Goal: Task Accomplishment & Management: Use online tool/utility

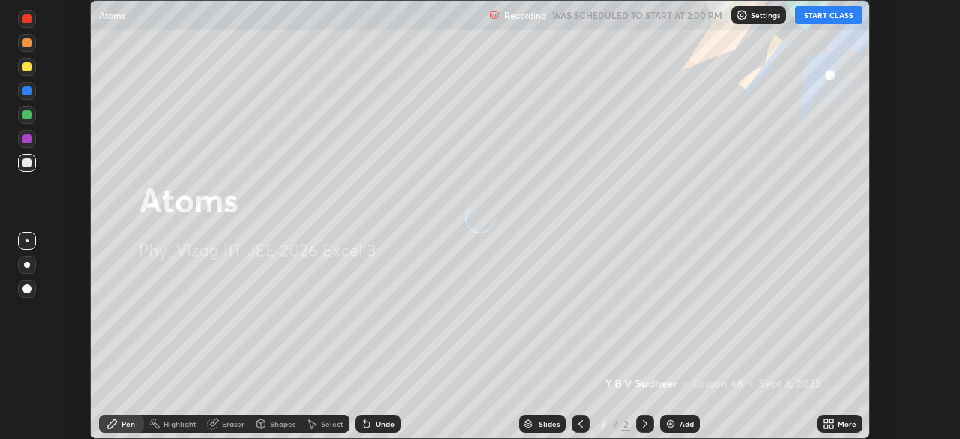
scroll to position [439, 960]
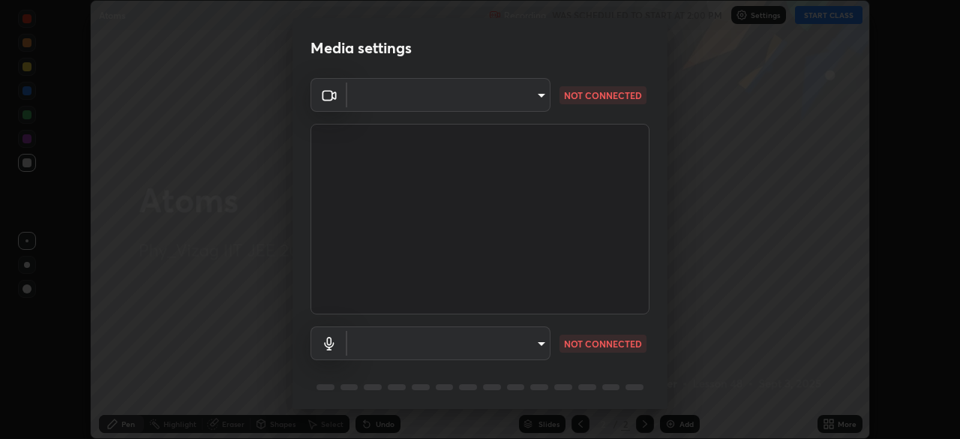
type input "12cae23f7e84f6c315adb1bcb7b91e50d185bf780175e80e71f746803cf48669"
type input "527f3b7b5c25acf81016b080d2cf5667fe74b5eea63a9be01bbb9244b8b8aafc"
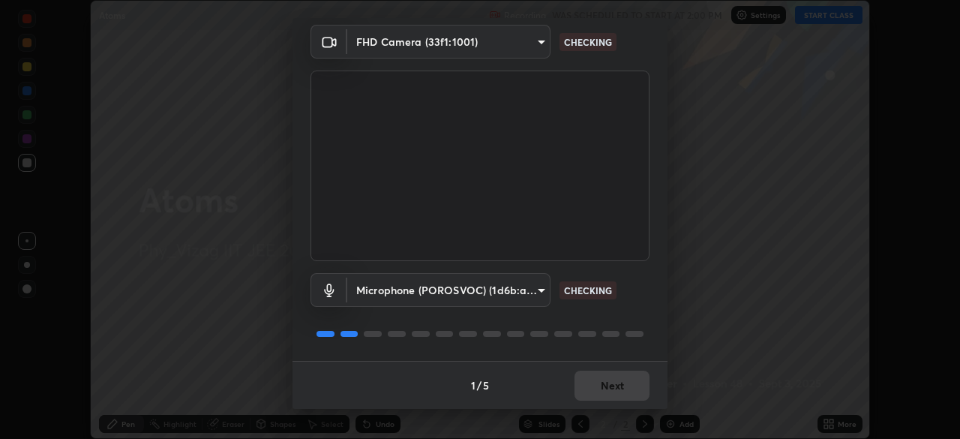
scroll to position [53, 0]
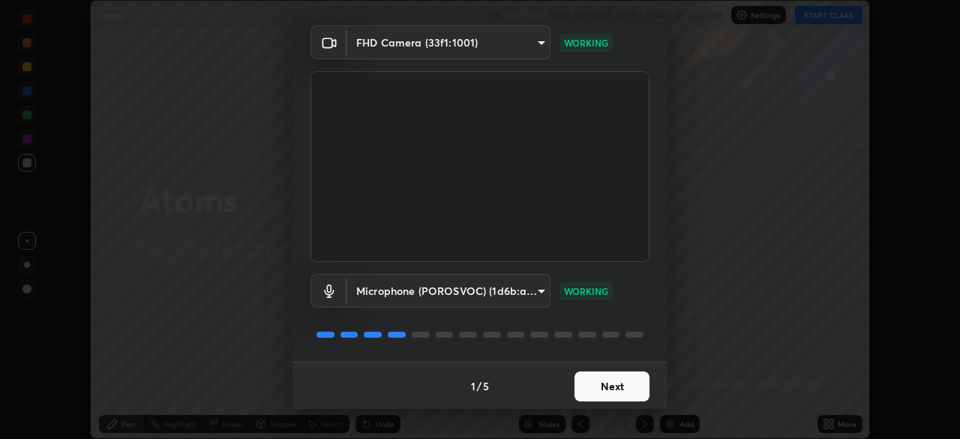
click at [598, 382] on button "Next" at bounding box center [612, 386] width 75 height 30
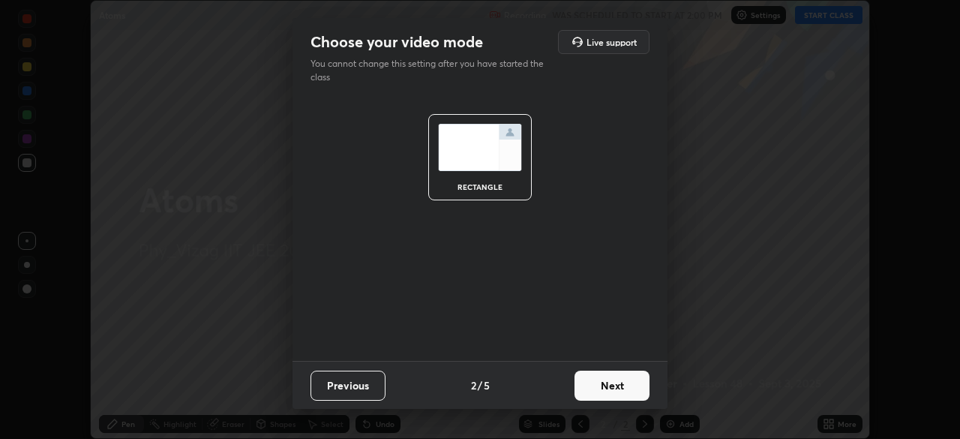
click at [605, 386] on button "Next" at bounding box center [612, 386] width 75 height 30
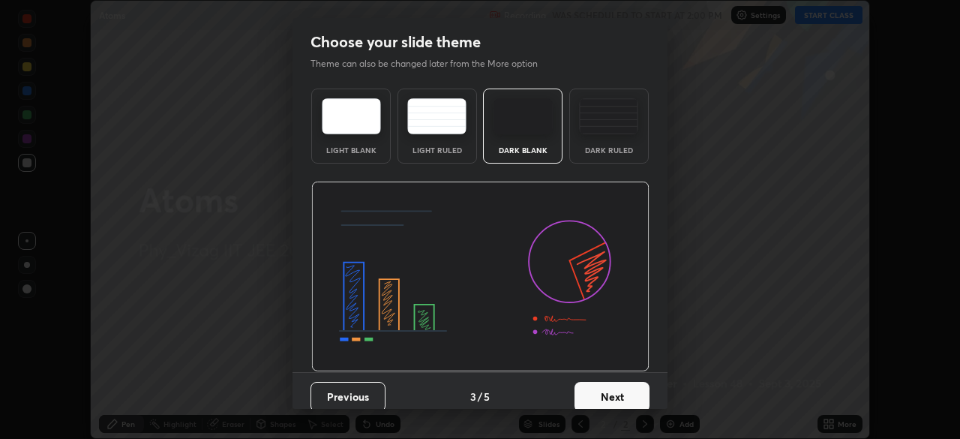
click at [600, 144] on div "Dark Ruled" at bounding box center [610, 126] width 80 height 75
click at [606, 397] on button "Next" at bounding box center [612, 397] width 75 height 30
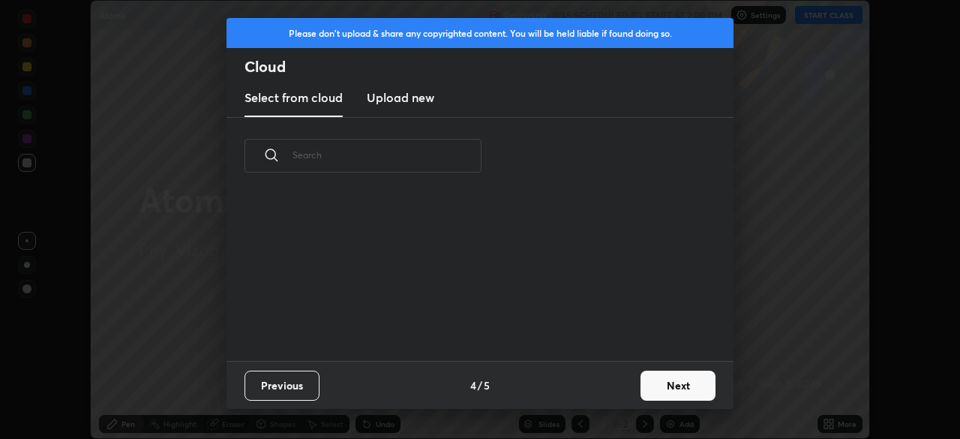
scroll to position [167, 482]
click at [663, 384] on button "Next" at bounding box center [678, 386] width 75 height 30
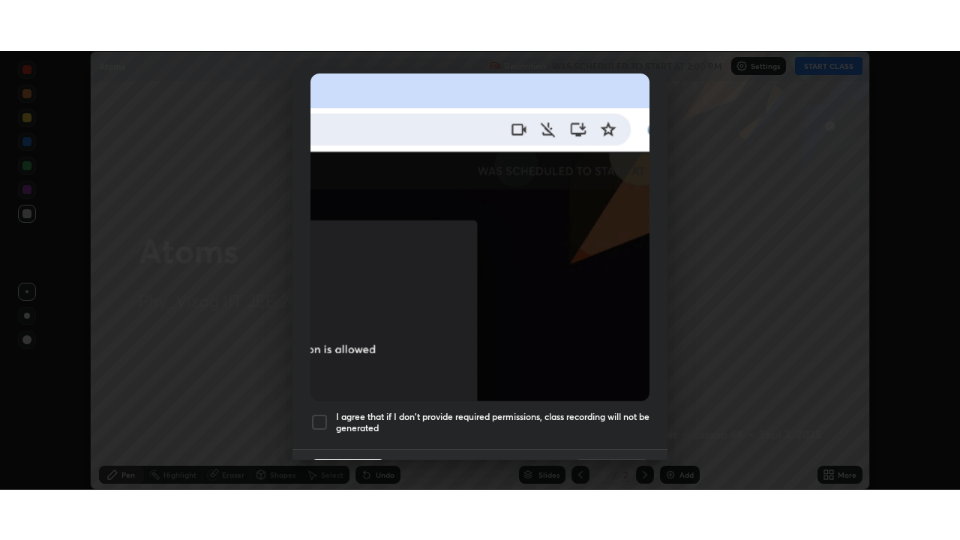
scroll to position [359, 0]
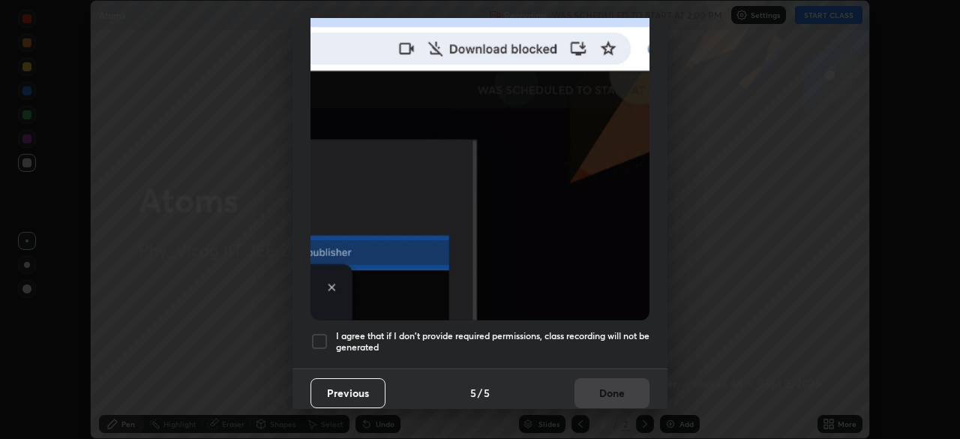
click at [318, 335] on div at bounding box center [320, 341] width 18 height 18
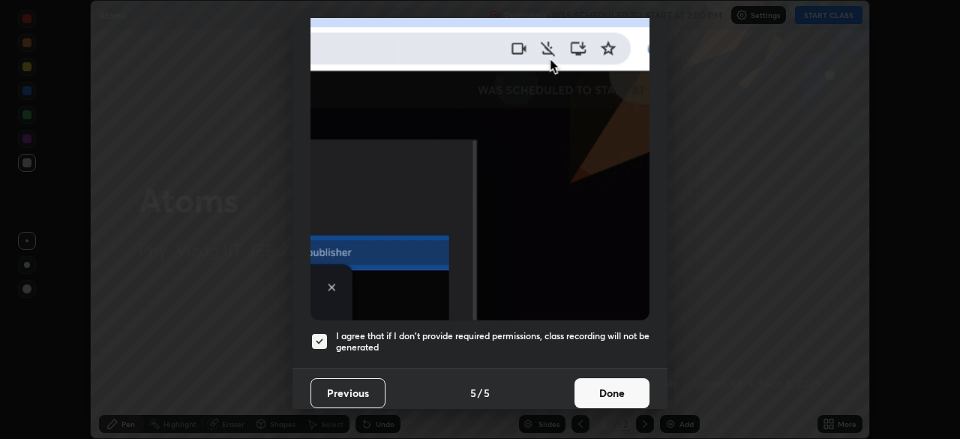
click at [596, 387] on button "Done" at bounding box center [612, 393] width 75 height 30
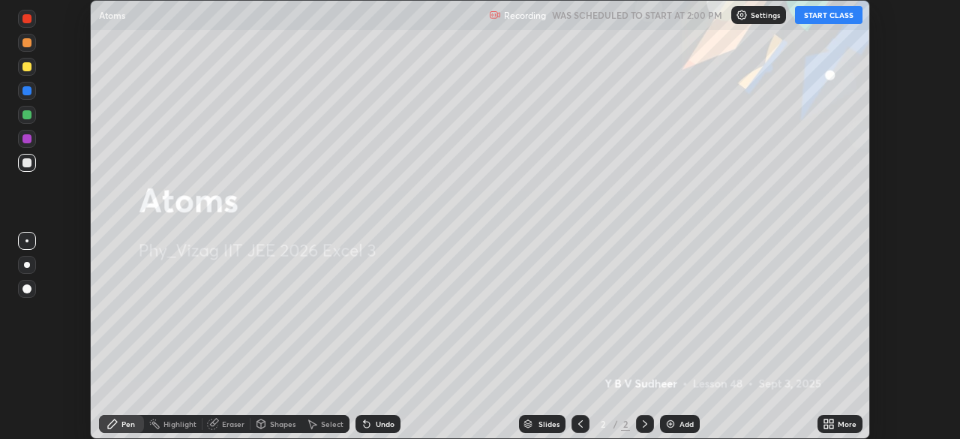
click at [672, 422] on img at bounding box center [671, 424] width 12 height 12
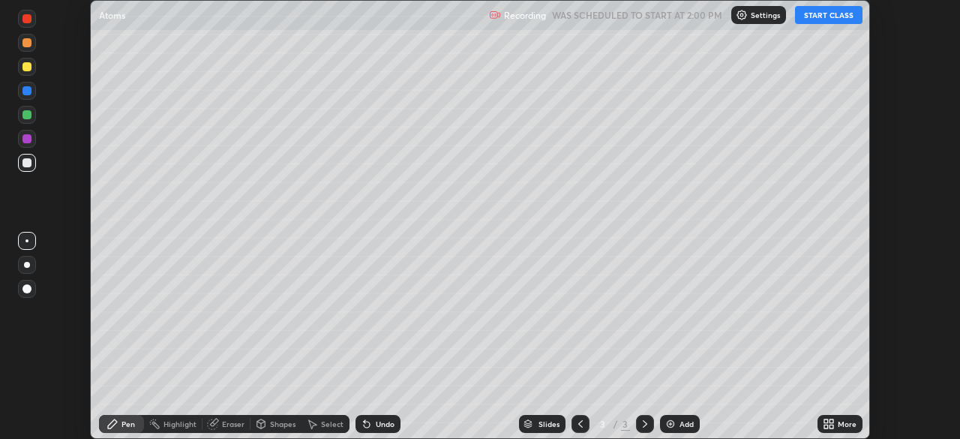
click at [826, 421] on icon at bounding box center [827, 421] width 4 height 4
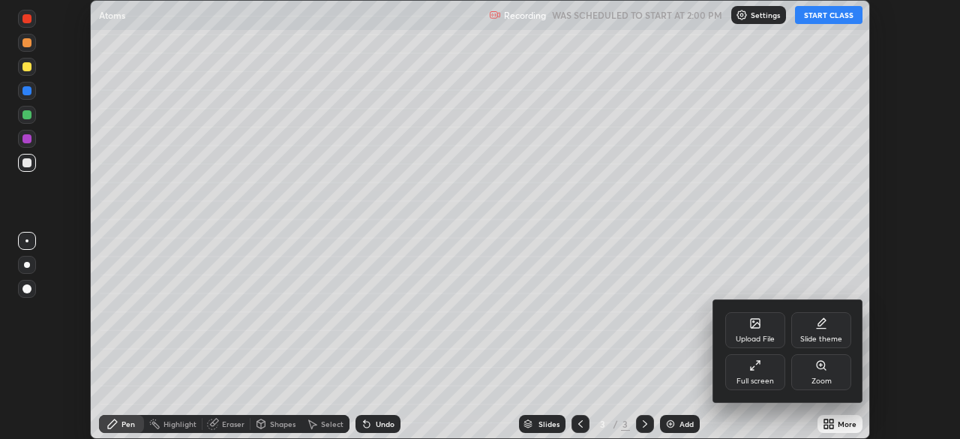
click at [761, 371] on div "Full screen" at bounding box center [756, 372] width 60 height 36
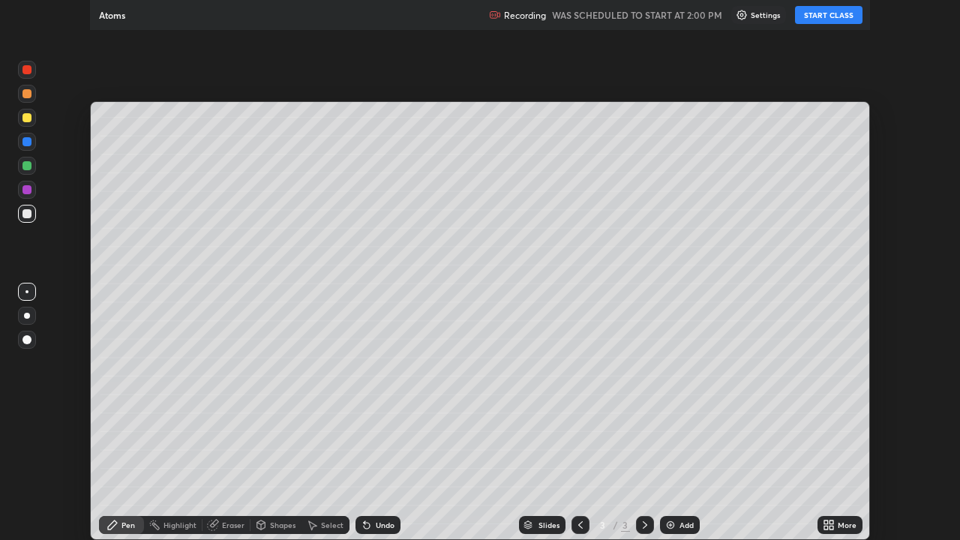
scroll to position [540, 960]
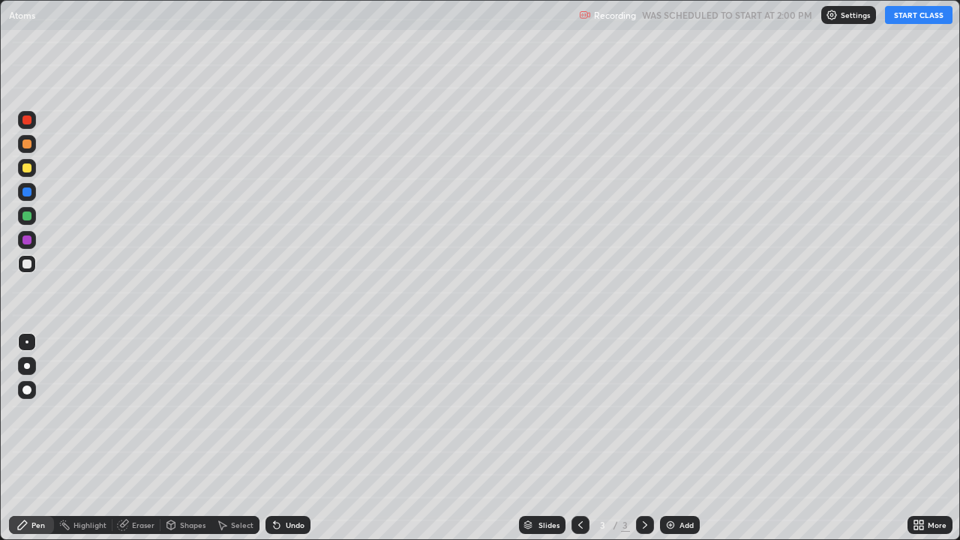
click at [915, 15] on button "START CLASS" at bounding box center [919, 15] width 68 height 18
click at [25, 366] on div at bounding box center [27, 366] width 6 height 6
click at [287, 438] on div "Undo" at bounding box center [295, 526] width 19 height 8
click at [291, 438] on div "Undo" at bounding box center [295, 526] width 19 height 8
click at [672, 438] on img at bounding box center [671, 525] width 12 height 12
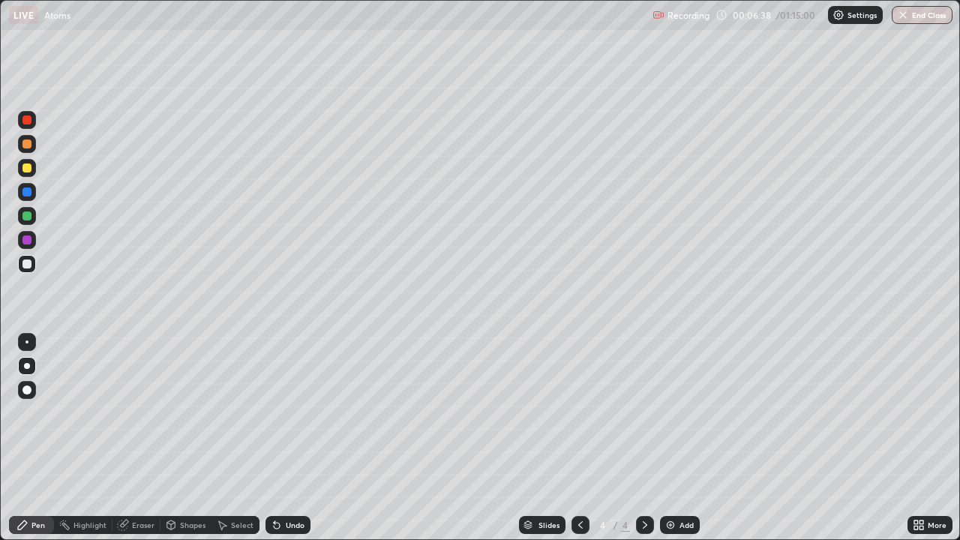
click at [292, 438] on div "Undo" at bounding box center [295, 526] width 19 height 8
click at [281, 438] on div "Undo" at bounding box center [288, 525] width 45 height 18
click at [285, 438] on div "Undo" at bounding box center [288, 525] width 45 height 18
click at [287, 438] on div "Undo" at bounding box center [295, 526] width 19 height 8
click at [286, 438] on div "Undo" at bounding box center [295, 526] width 19 height 8
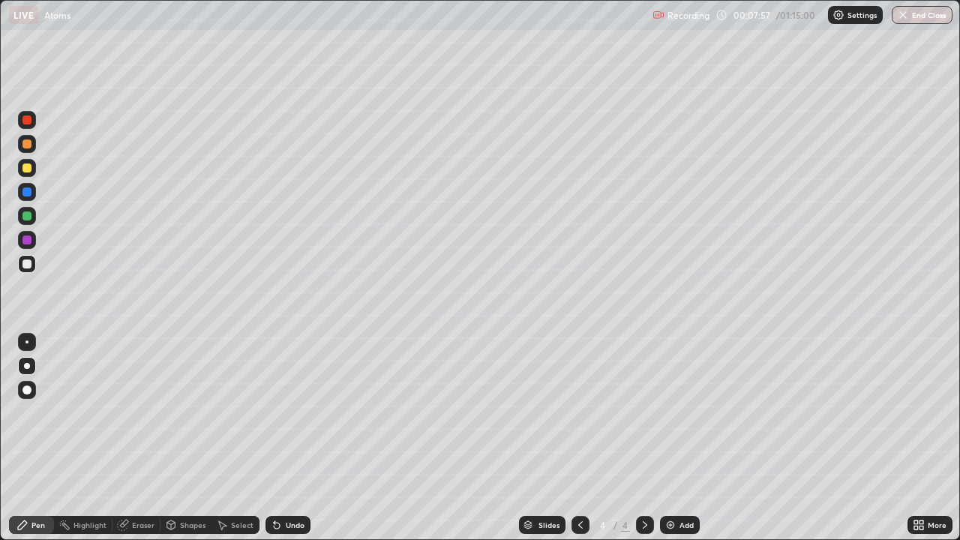
click at [143, 438] on div "Eraser" at bounding box center [137, 525] width 48 height 18
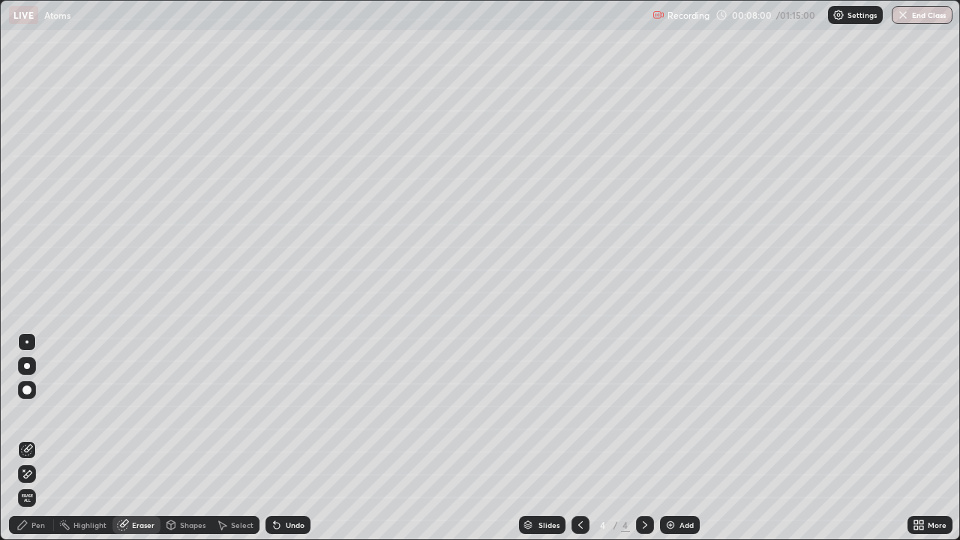
click at [42, 438] on div "Pen" at bounding box center [31, 525] width 45 height 18
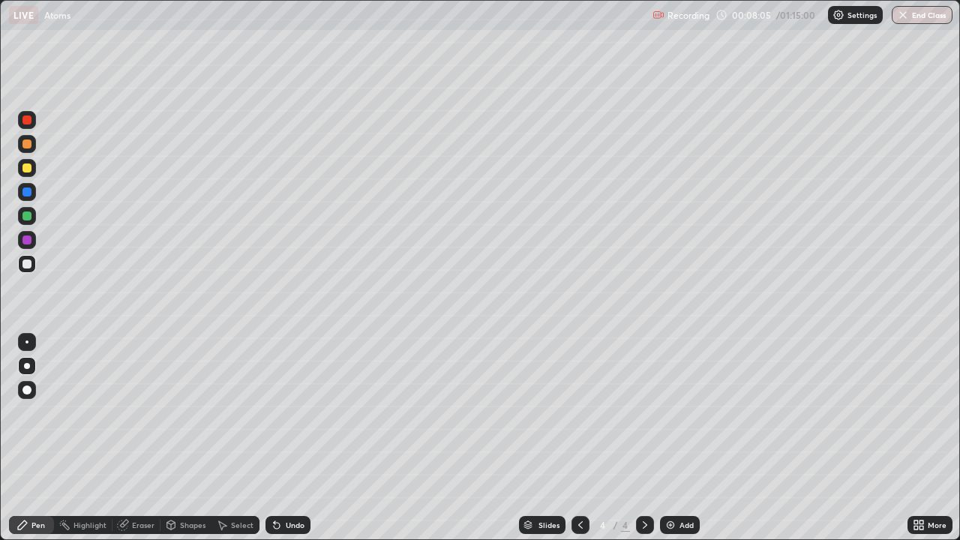
click at [137, 438] on div "Eraser" at bounding box center [143, 526] width 23 height 8
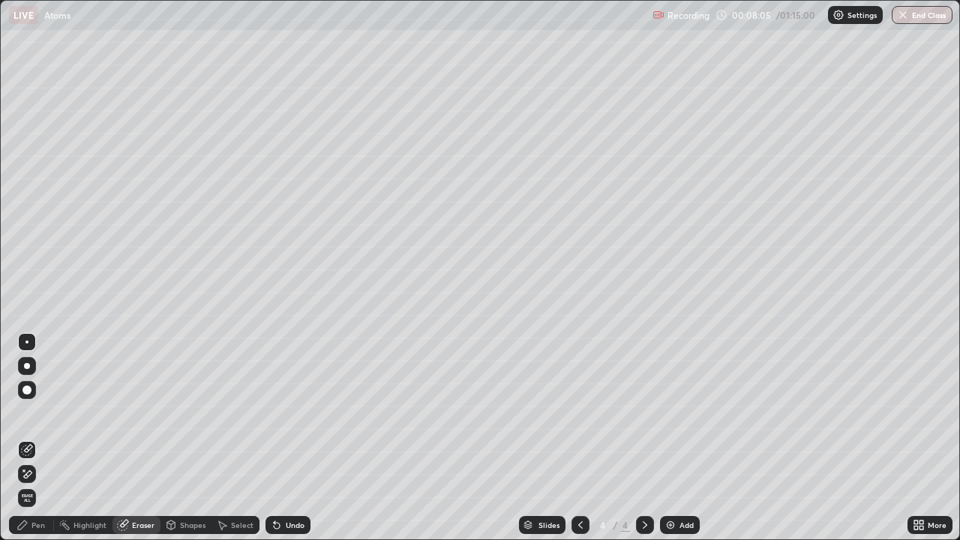
click at [28, 438] on icon at bounding box center [27, 474] width 12 height 13
click at [41, 438] on div "Pen" at bounding box center [39, 526] width 14 height 8
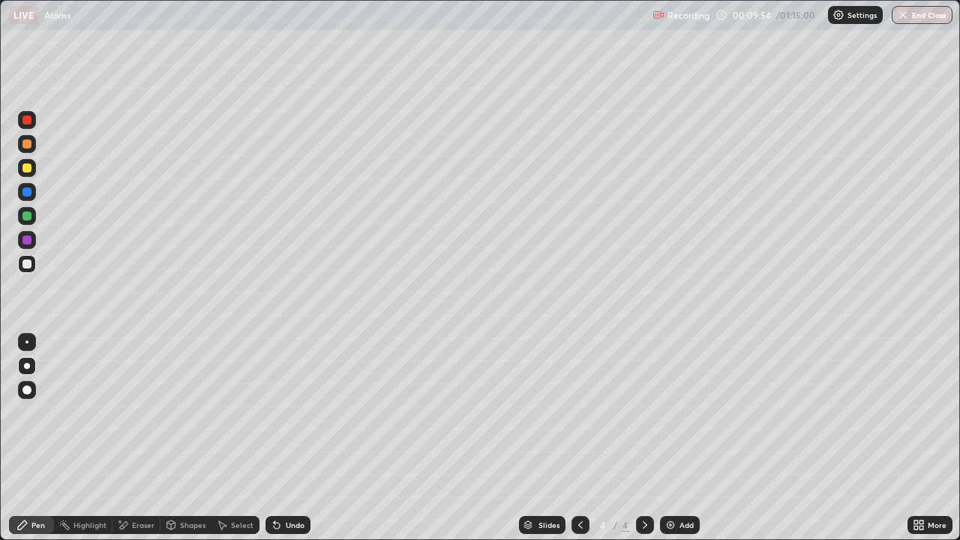
click at [290, 438] on div "Undo" at bounding box center [295, 526] width 19 height 8
click at [278, 438] on icon at bounding box center [277, 525] width 12 height 12
click at [668, 438] on img at bounding box center [671, 525] width 12 height 12
click at [281, 438] on div "Undo" at bounding box center [288, 525] width 45 height 18
click at [286, 438] on div "Undo" at bounding box center [295, 526] width 19 height 8
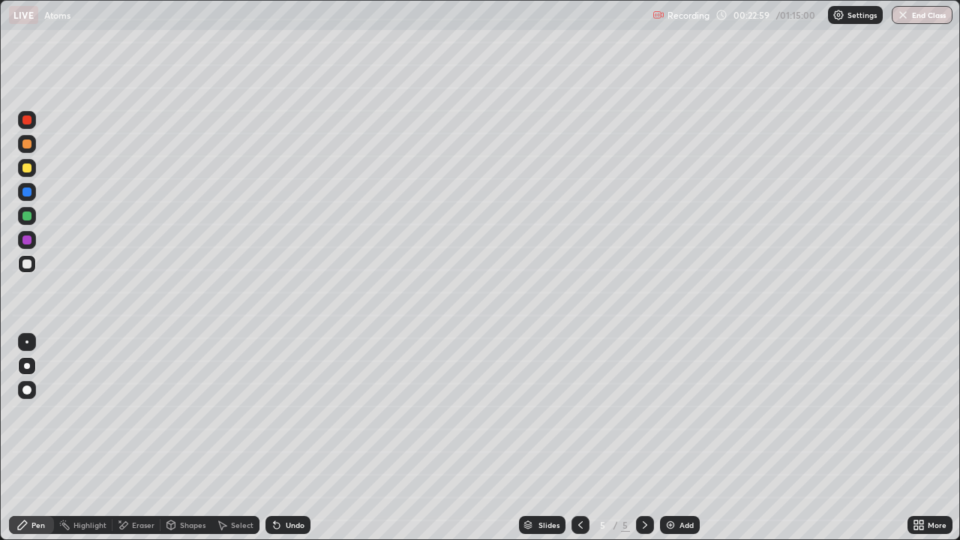
click at [667, 438] on img at bounding box center [671, 525] width 12 height 12
click at [283, 438] on div "Undo" at bounding box center [288, 525] width 45 height 18
click at [286, 438] on div "Undo" at bounding box center [295, 526] width 19 height 8
click at [290, 438] on div "Undo" at bounding box center [295, 526] width 19 height 8
click at [286, 438] on div "Undo" at bounding box center [295, 526] width 19 height 8
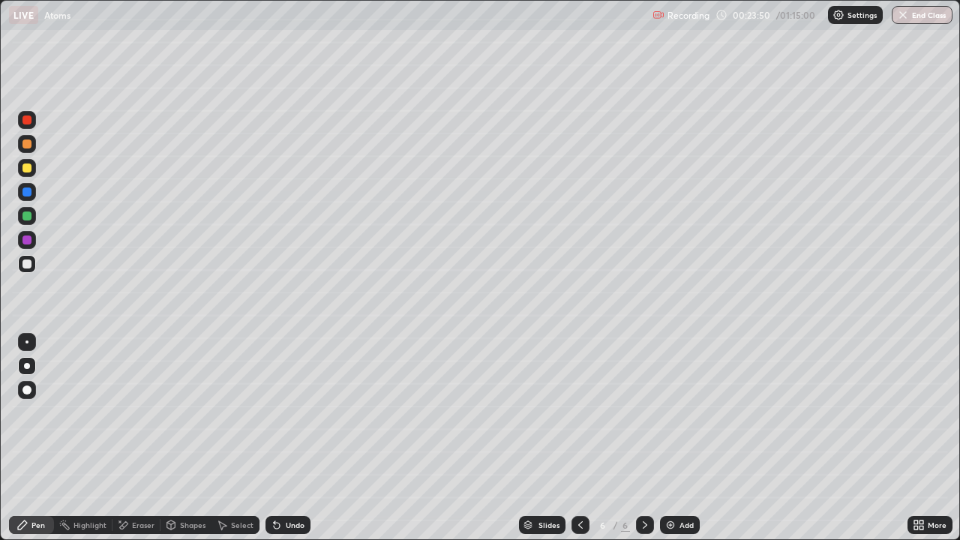
click at [290, 438] on div "Undo" at bounding box center [295, 526] width 19 height 8
click at [580, 438] on div at bounding box center [581, 525] width 18 height 18
click at [642, 438] on div at bounding box center [645, 525] width 18 height 18
click at [32, 171] on div at bounding box center [27, 168] width 18 height 18
click at [577, 438] on icon at bounding box center [581, 525] width 12 height 12
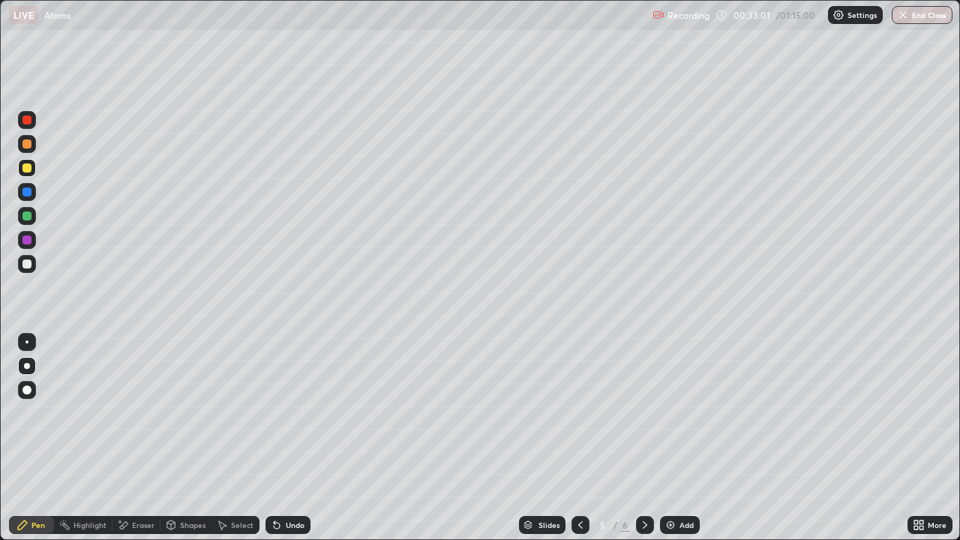
click at [643, 438] on icon at bounding box center [645, 525] width 12 height 12
click at [585, 438] on div at bounding box center [581, 525] width 18 height 18
click at [640, 438] on icon at bounding box center [645, 525] width 12 height 12
click at [579, 438] on icon at bounding box center [581, 525] width 12 height 12
click at [35, 167] on div at bounding box center [27, 168] width 18 height 18
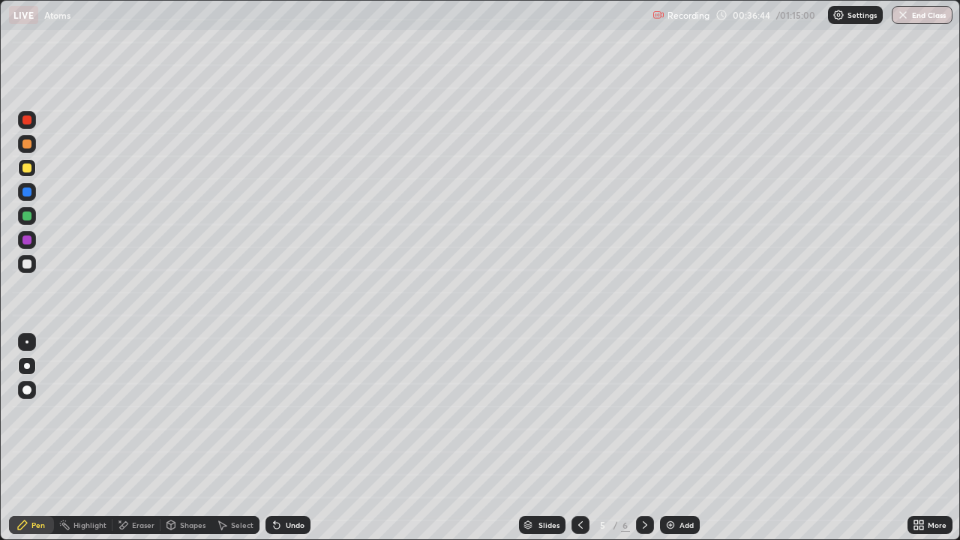
click at [184, 438] on div "Shapes" at bounding box center [193, 526] width 26 height 8
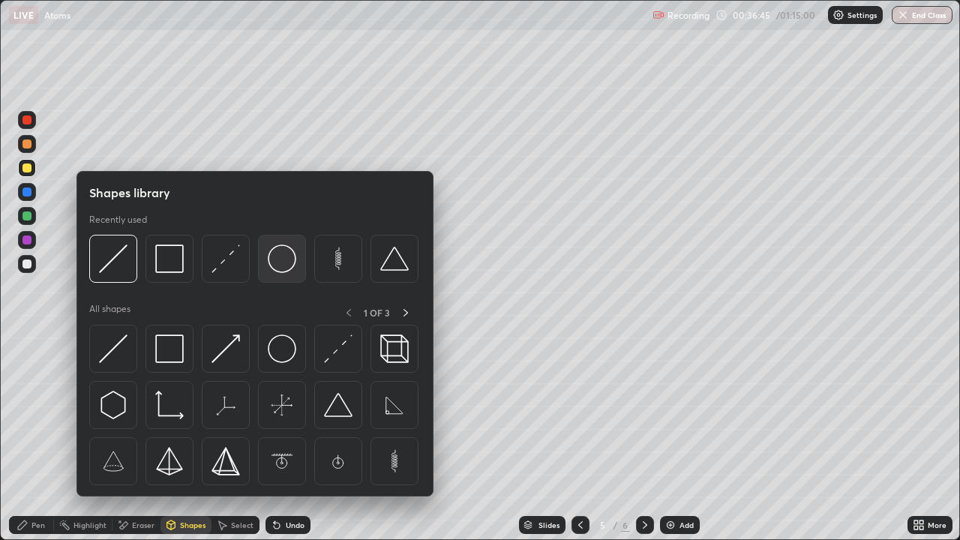
click at [276, 258] on img at bounding box center [282, 259] width 29 height 29
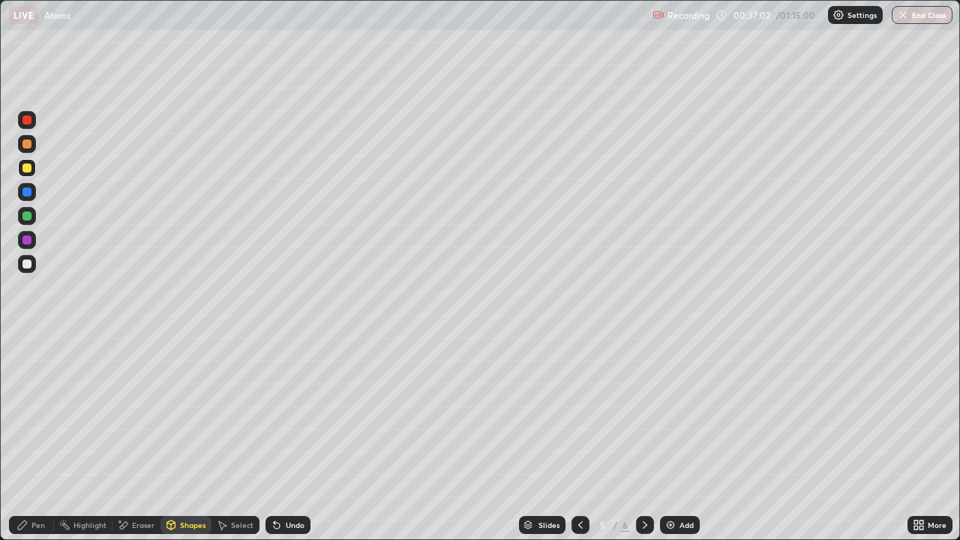
click at [37, 438] on div "Pen" at bounding box center [39, 526] width 14 height 8
click at [143, 438] on div "Eraser" at bounding box center [143, 526] width 23 height 8
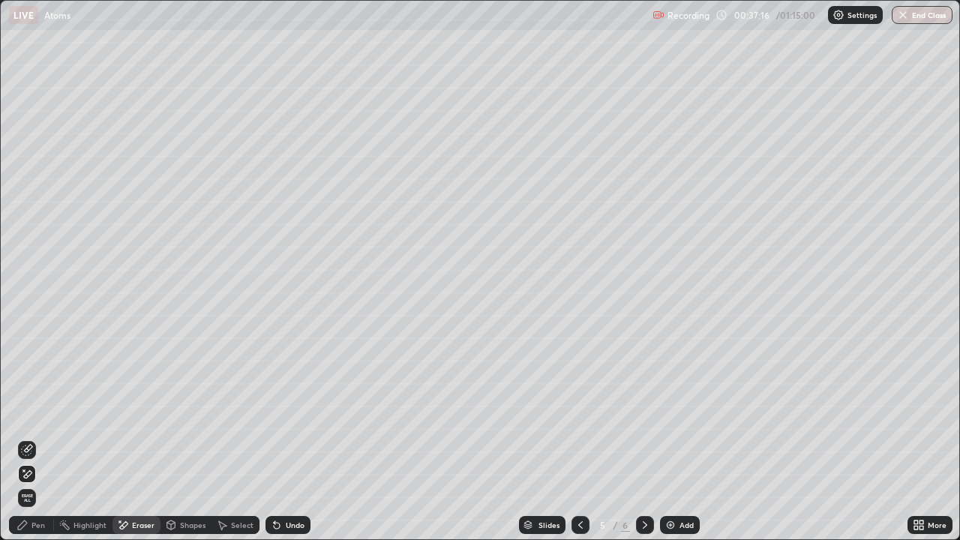
click at [31, 438] on icon at bounding box center [28, 449] width 8 height 8
click at [28, 438] on icon at bounding box center [23, 525] width 12 height 12
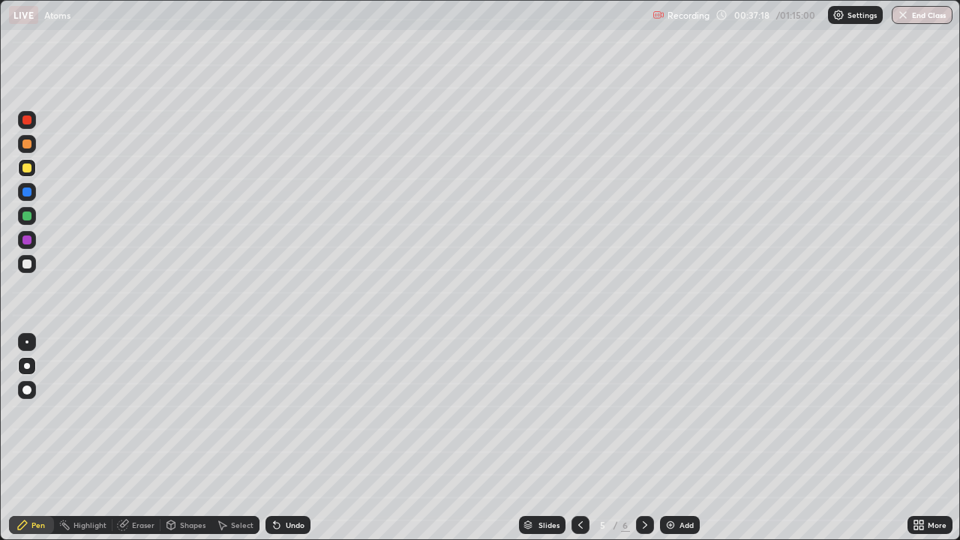
click at [286, 438] on div "Undo" at bounding box center [295, 526] width 19 height 8
click at [292, 438] on div "Undo" at bounding box center [295, 526] width 19 height 8
click at [140, 438] on div "Eraser" at bounding box center [143, 526] width 23 height 8
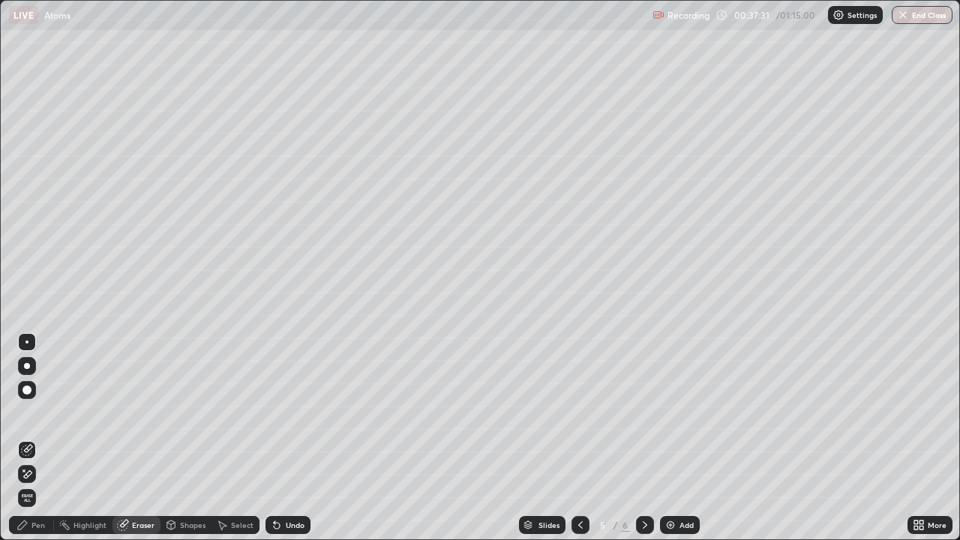
click at [33, 438] on div "Pen" at bounding box center [39, 526] width 14 height 8
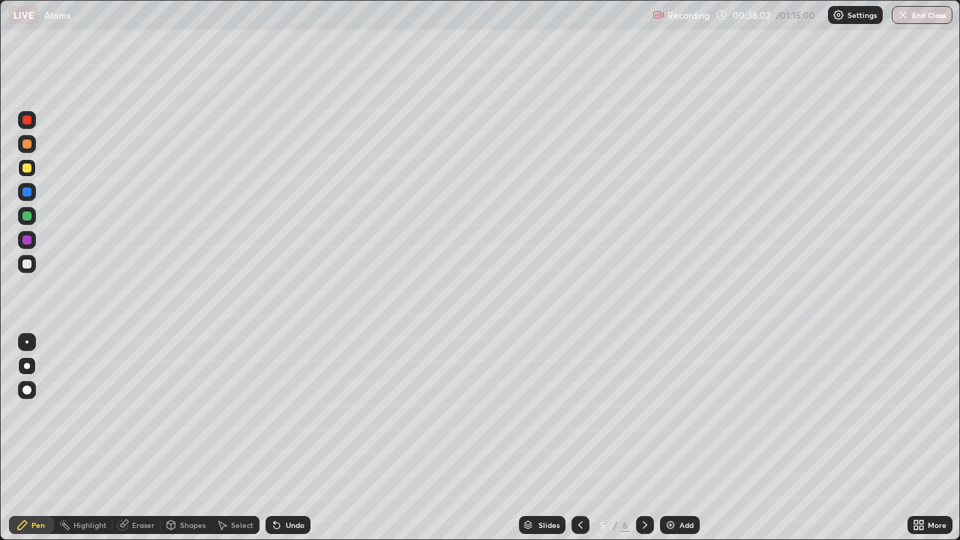
click at [183, 438] on div "Shapes" at bounding box center [193, 526] width 26 height 8
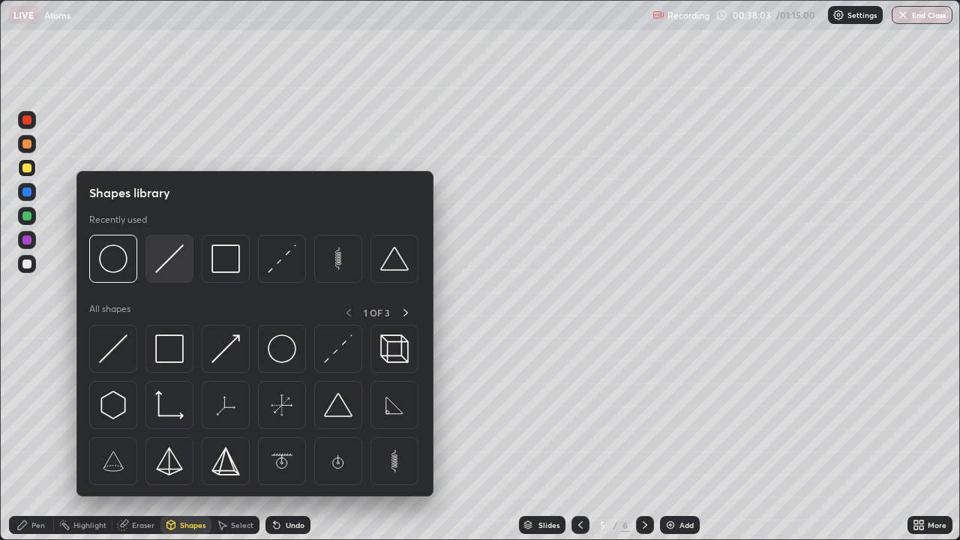
click at [163, 261] on img at bounding box center [169, 259] width 29 height 29
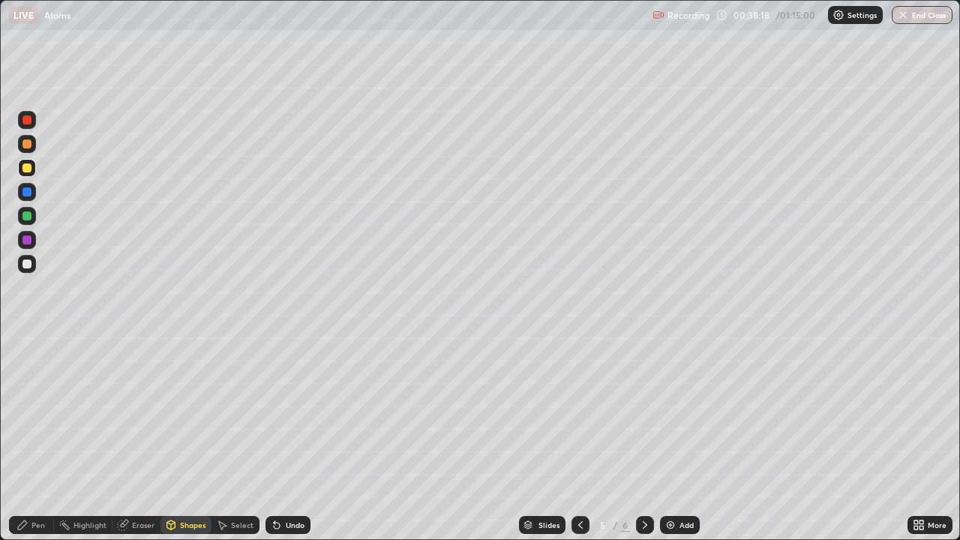
click at [33, 438] on div "Pen" at bounding box center [31, 525] width 45 height 18
click at [132, 438] on div "Eraser" at bounding box center [143, 526] width 23 height 8
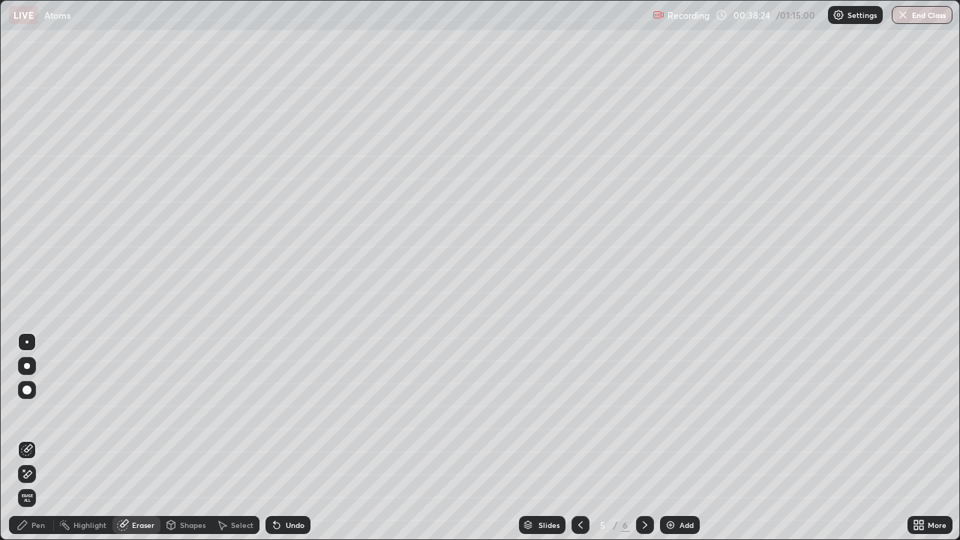
click at [32, 438] on icon at bounding box center [27, 474] width 12 height 13
click at [39, 438] on div "Pen" at bounding box center [39, 526] width 14 height 8
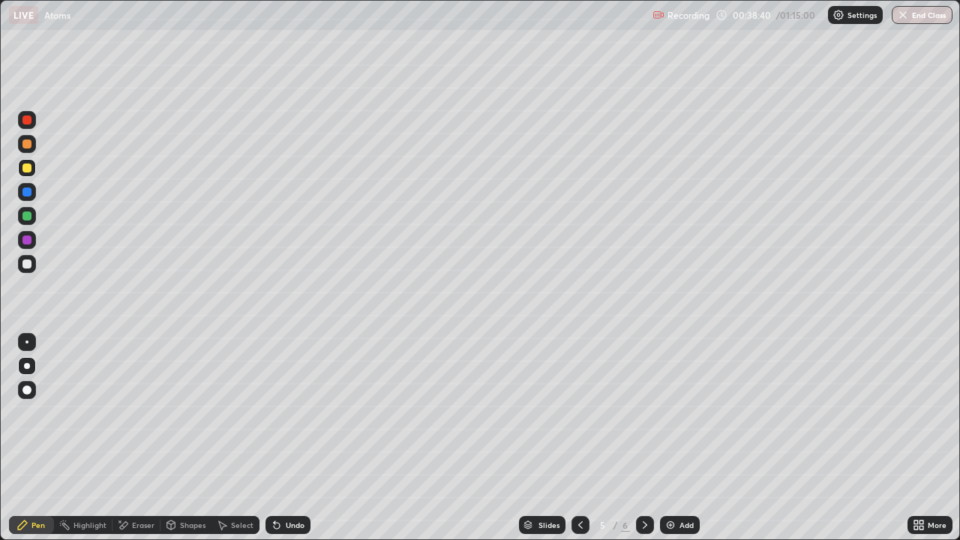
click at [32, 170] on div at bounding box center [27, 168] width 18 height 18
click at [642, 438] on icon at bounding box center [645, 525] width 12 height 12
click at [678, 438] on div "Add" at bounding box center [680, 525] width 40 height 18
click at [666, 438] on img at bounding box center [671, 525] width 12 height 12
click at [669, 438] on img at bounding box center [671, 525] width 12 height 12
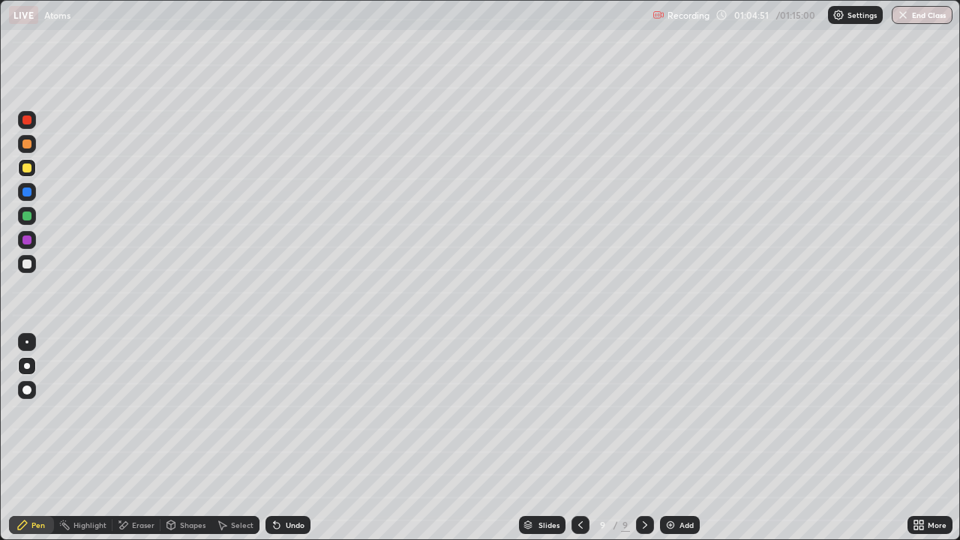
click at [918, 17] on button "End Class" at bounding box center [922, 15] width 61 height 18
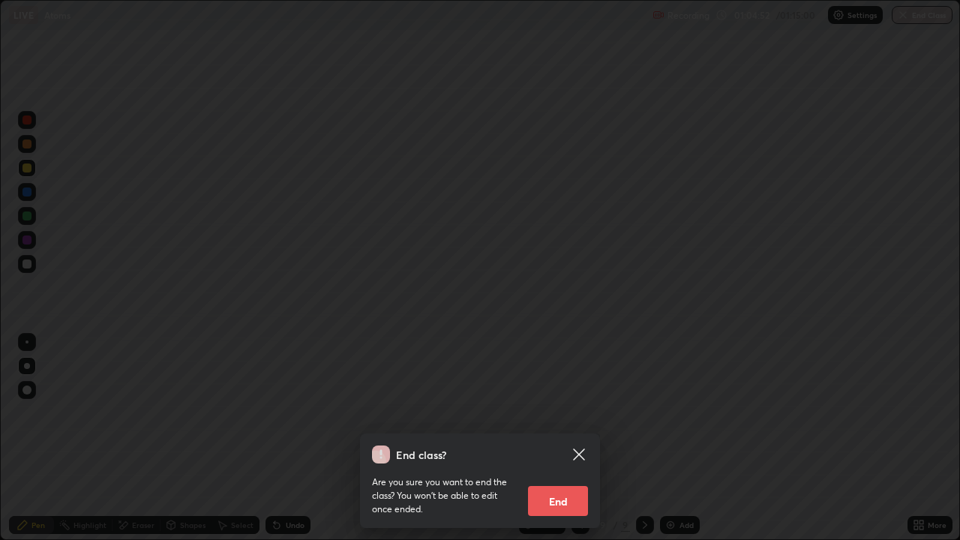
click at [552, 438] on button "End" at bounding box center [558, 501] width 60 height 30
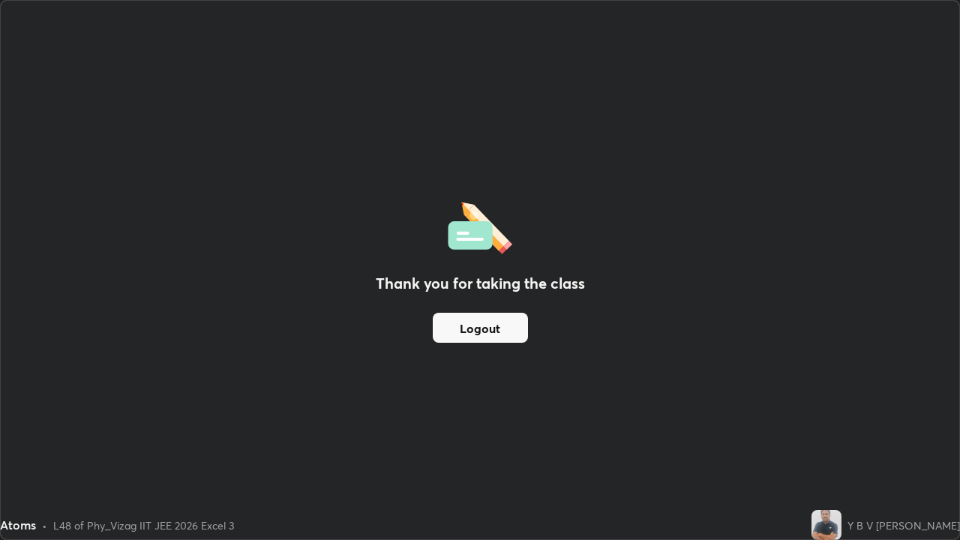
click at [485, 332] on button "Logout" at bounding box center [480, 328] width 95 height 30
